Goal: Task Accomplishment & Management: Manage account settings

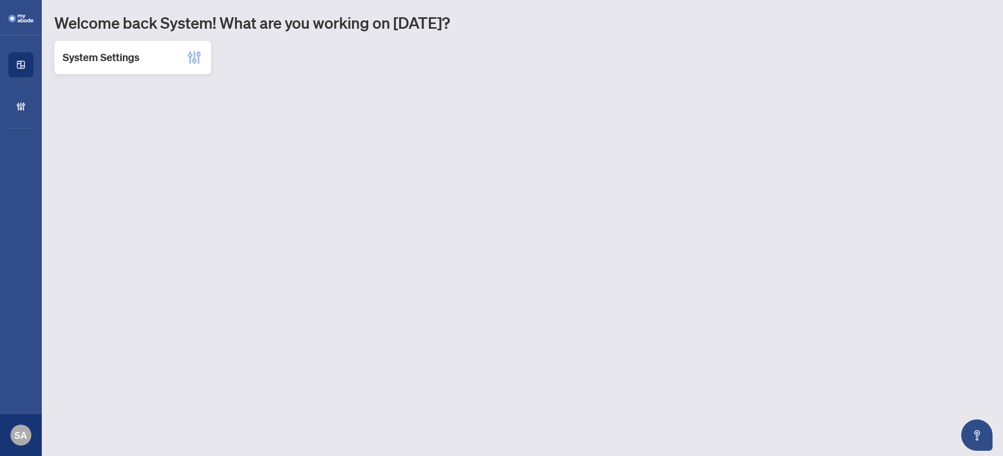
click at [85, 60] on h2 "System Settings" at bounding box center [101, 57] width 77 height 15
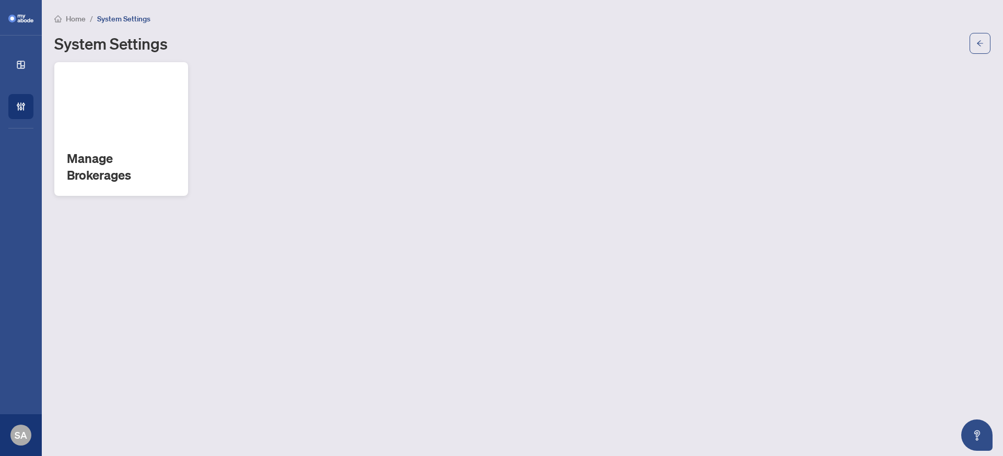
click at [70, 168] on h2 "Manage Brokerages" at bounding box center [121, 166] width 109 height 33
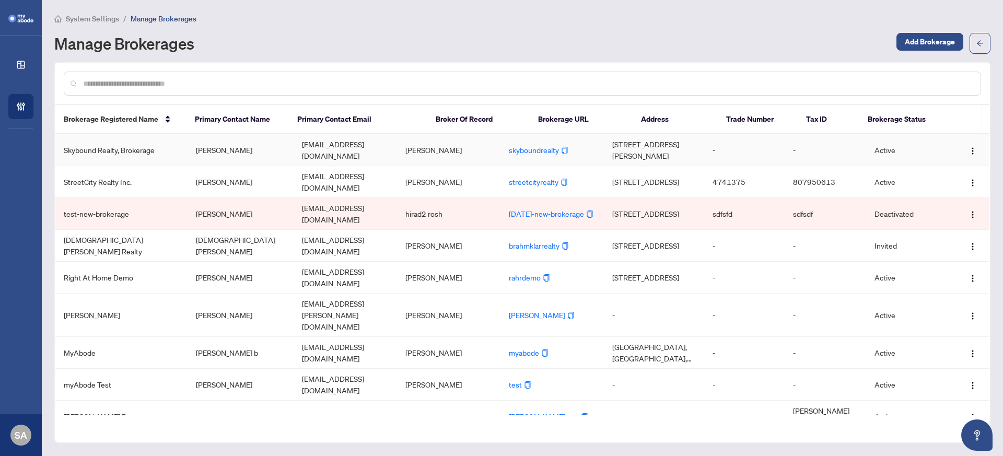
drag, startPoint x: 132, startPoint y: 147, endPoint x: 139, endPoint y: 149, distance: 7.8
click at [132, 147] on td "Skybound Realty, Brokerage" at bounding box center [121, 150] width 132 height 32
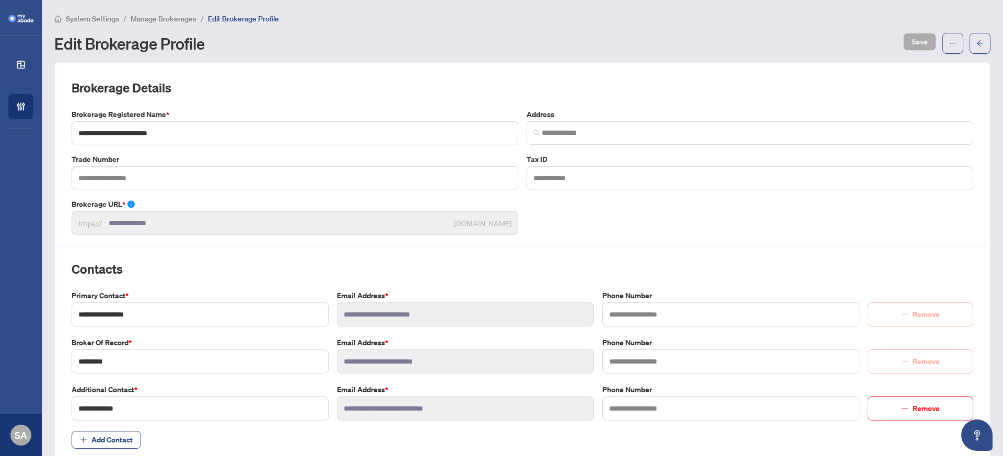
type input "**********"
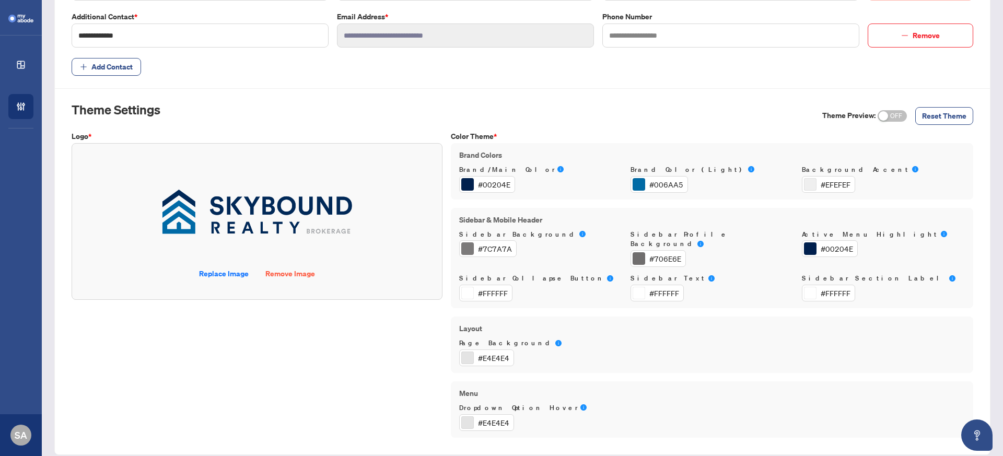
scroll to position [375, 0]
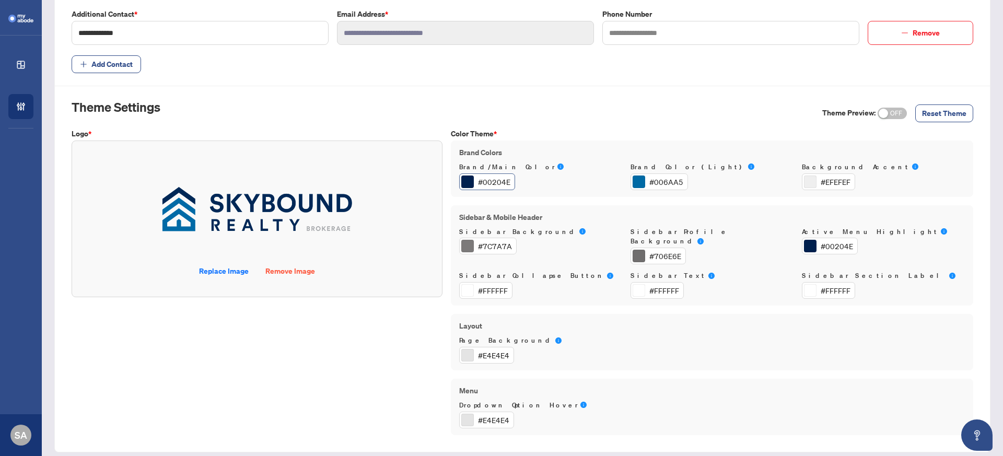
click at [492, 180] on div "#00204E" at bounding box center [494, 181] width 32 height 11
click at [488, 180] on div "#00204E" at bounding box center [494, 181] width 32 height 11
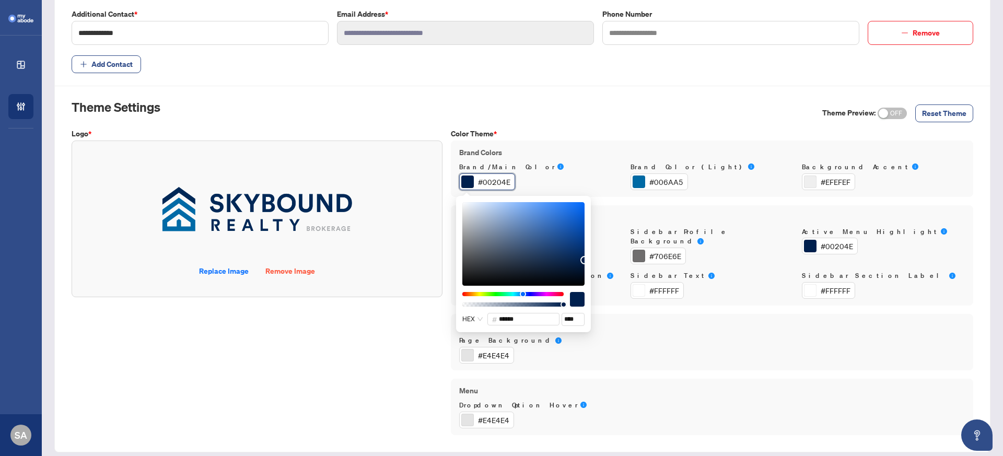
click at [508, 182] on div "#00204E" at bounding box center [487, 181] width 56 height 17
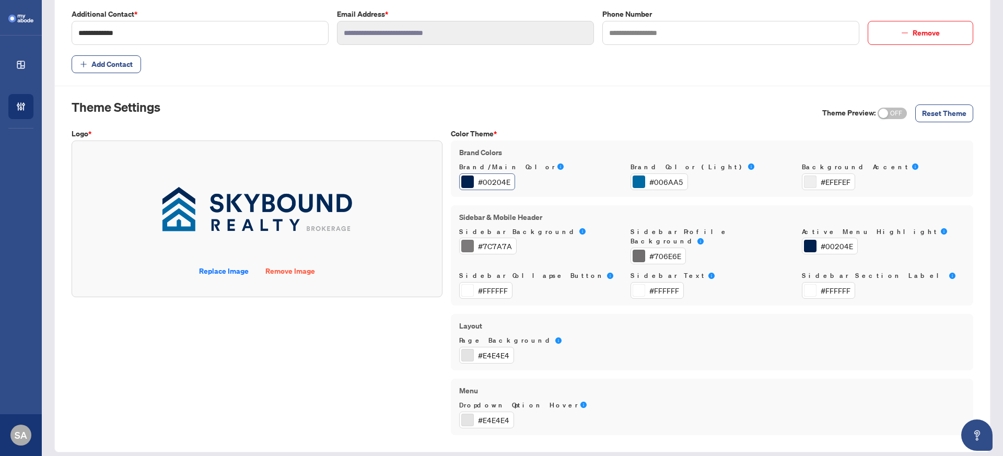
click at [508, 181] on div "#00204E" at bounding box center [487, 181] width 56 height 17
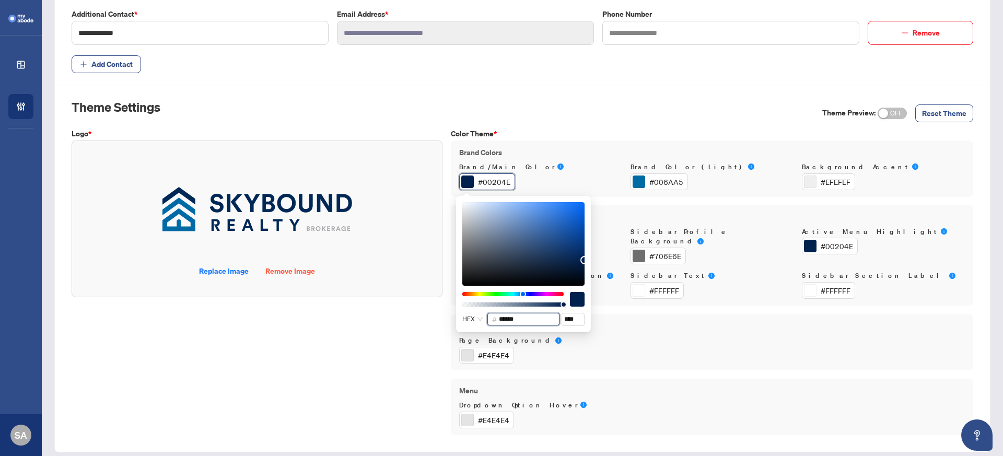
click at [527, 319] on input "******" at bounding box center [527, 318] width 56 height 11
click at [507, 179] on div "#00204E" at bounding box center [487, 181] width 56 height 17
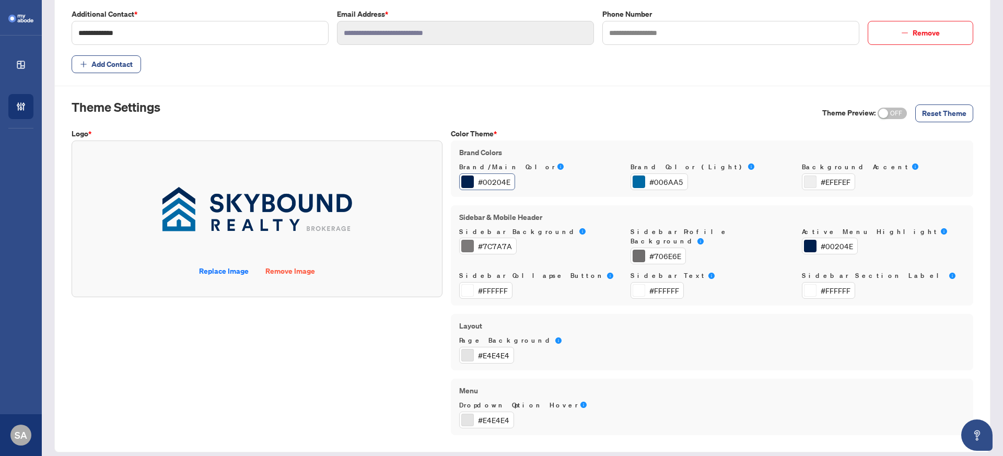
click at [494, 180] on div "#00204E" at bounding box center [494, 181] width 32 height 11
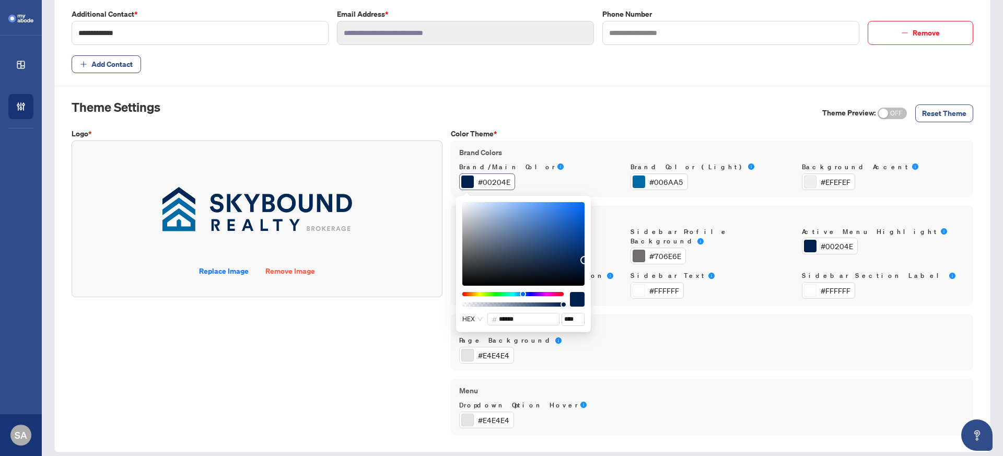
click at [494, 180] on div "#00204E" at bounding box center [494, 181] width 32 height 11
click at [662, 178] on div "#006AA5" at bounding box center [666, 181] width 34 height 11
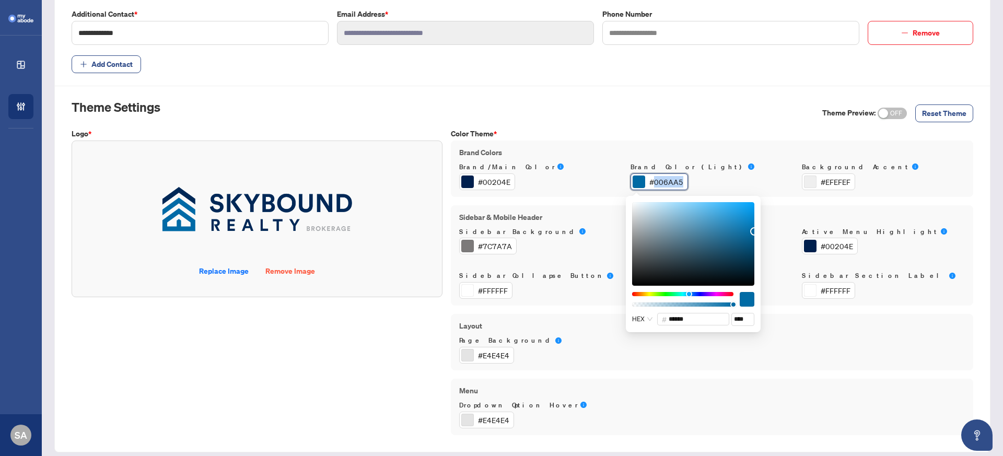
click at [662, 178] on div "#006AA5" at bounding box center [666, 181] width 34 height 11
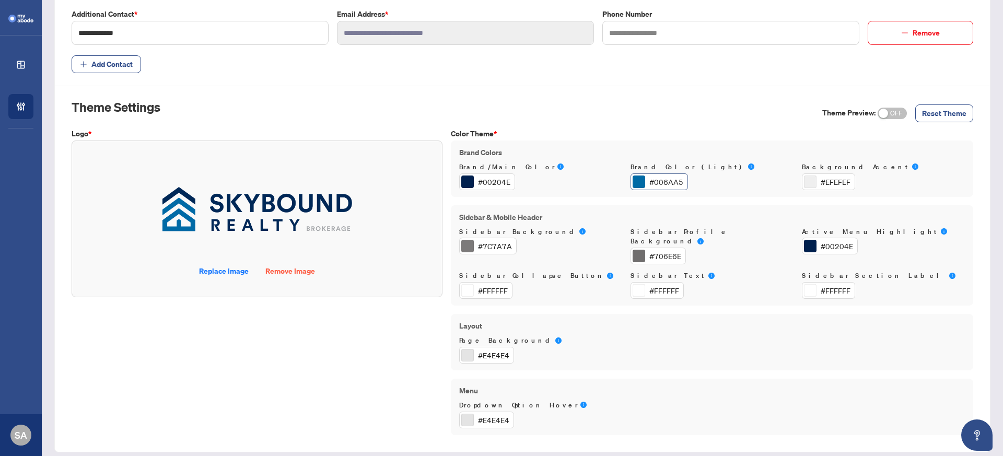
click at [662, 178] on div "#006AA5" at bounding box center [666, 181] width 34 height 11
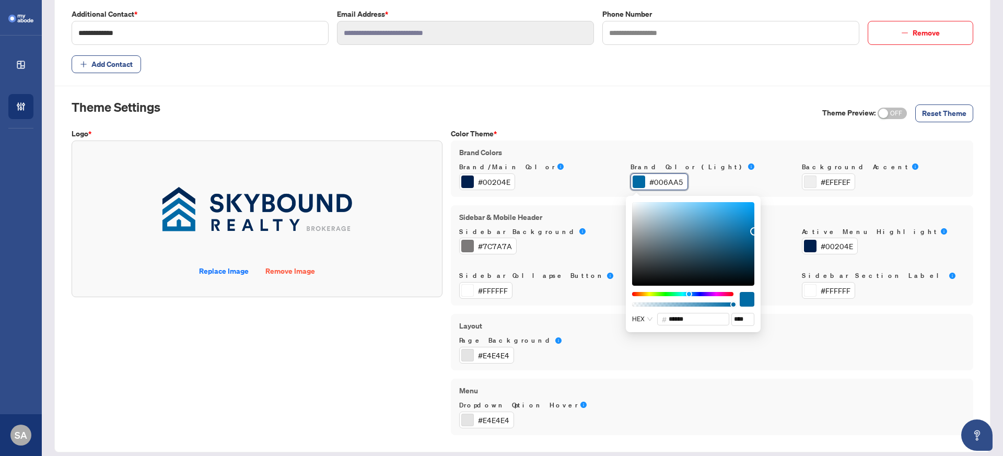
click at [581, 336] on label "Page Background" at bounding box center [540, 341] width 163 height 10
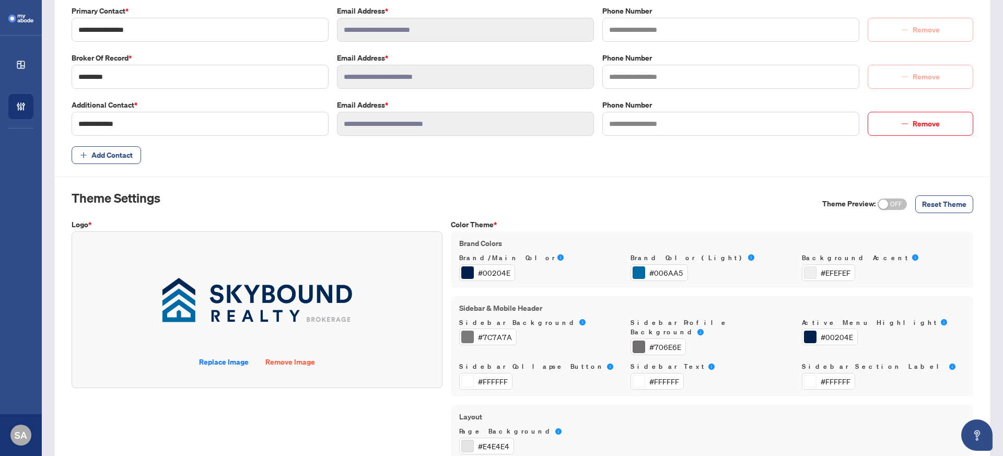
scroll to position [298, 0]
